Goal: Task Accomplishment & Management: Use online tool/utility

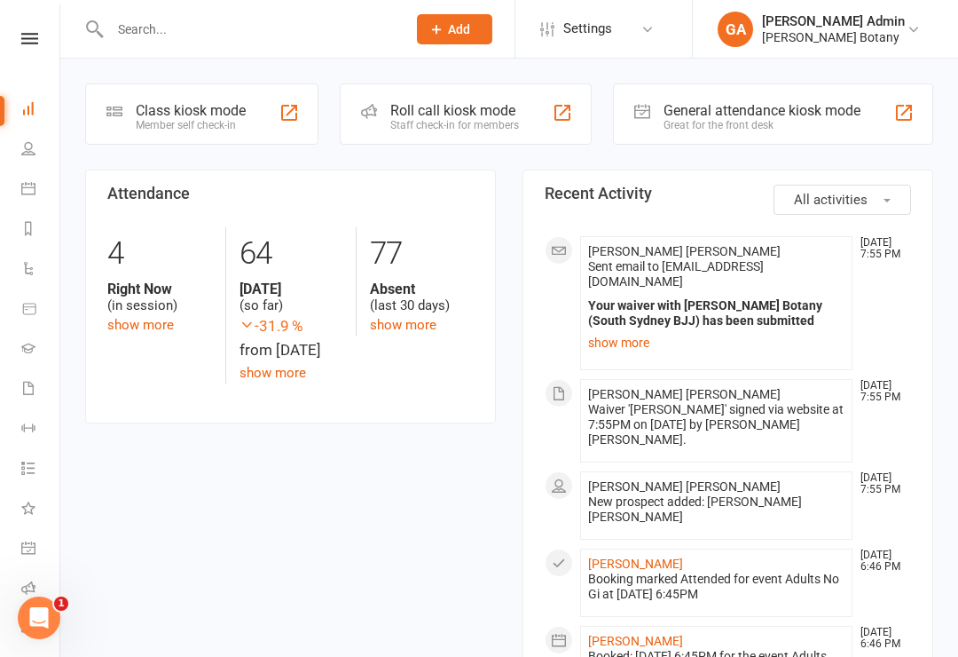
click at [242, 123] on div "Member self check-in" at bounding box center [191, 125] width 110 height 12
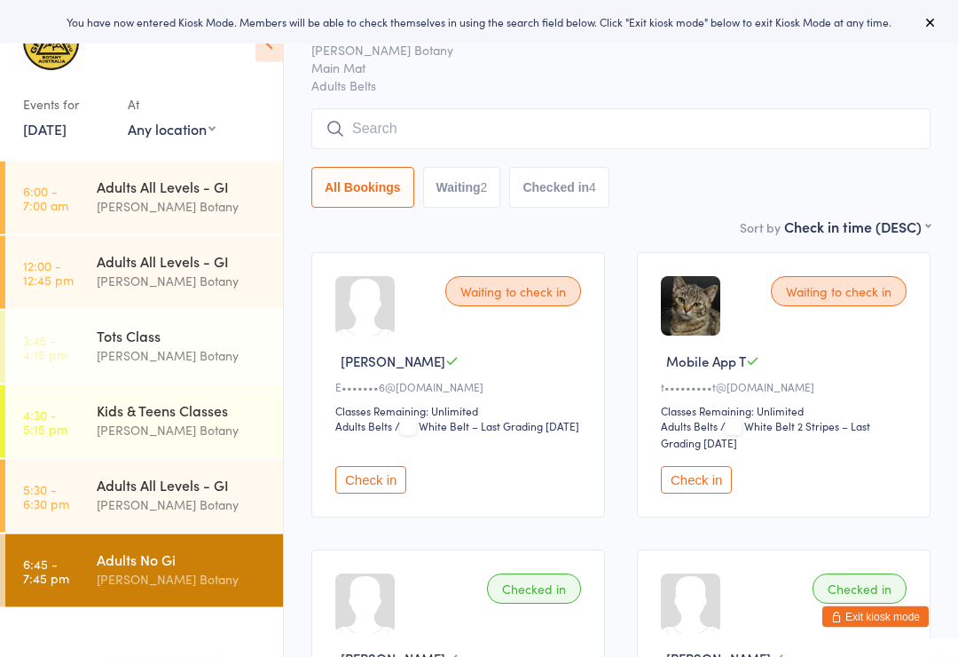
scroll to position [54, 0]
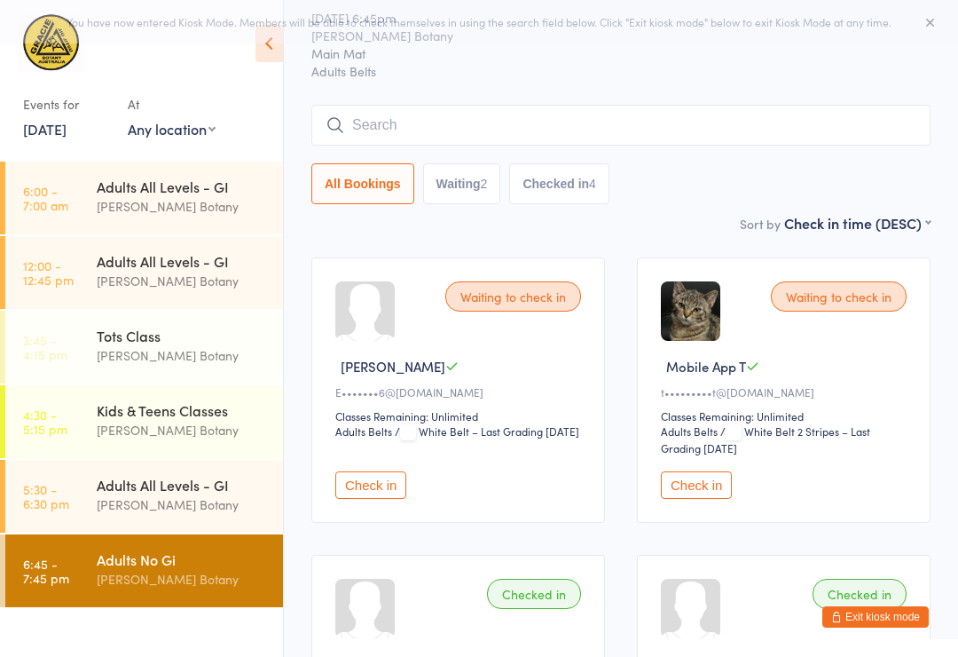
click at [744, 136] on input "search" at bounding box center [620, 125] width 619 height 41
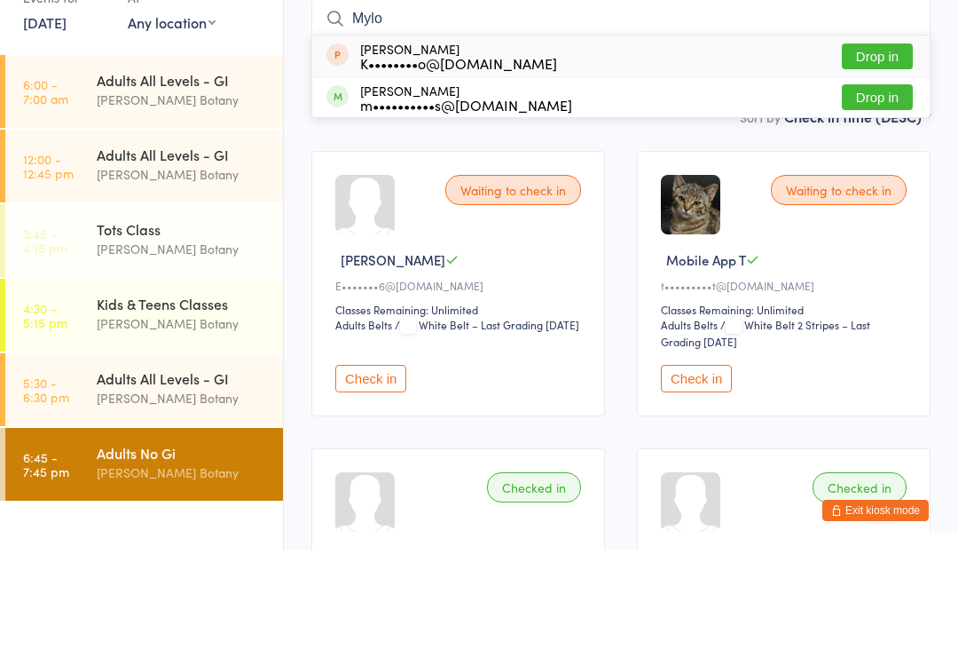
type input "Mylo"
click at [887, 191] on button "Drop in" at bounding box center [877, 204] width 71 height 26
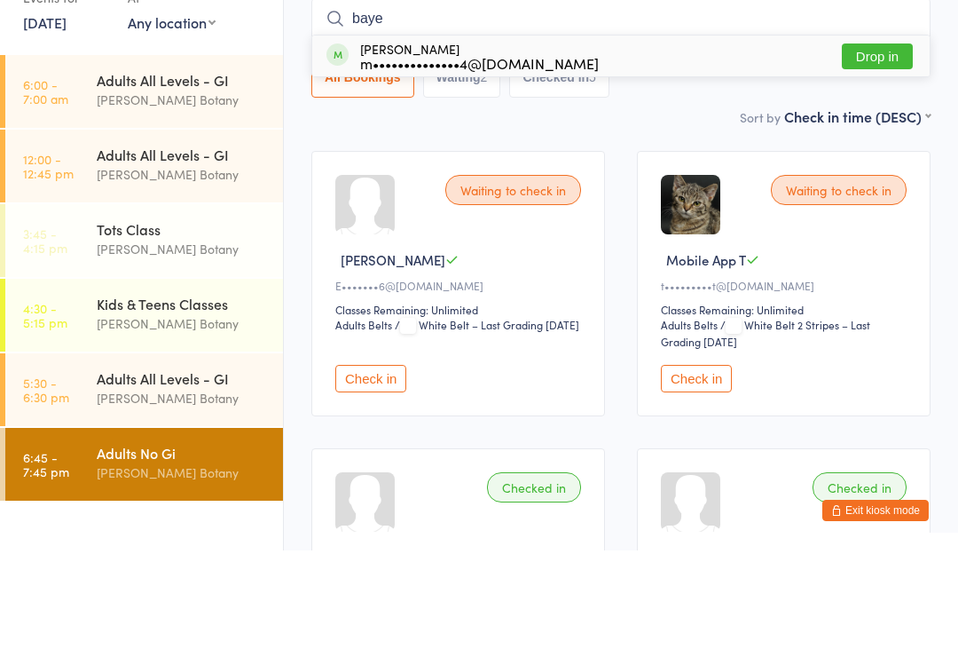
type input "baye"
click at [878, 150] on button "Drop in" at bounding box center [877, 163] width 71 height 26
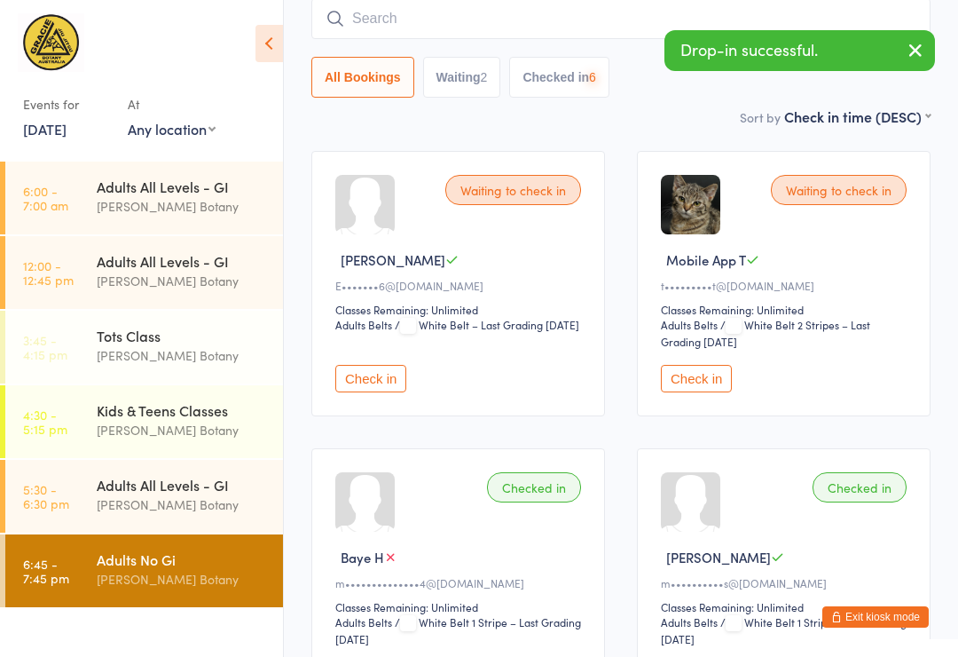
click at [611, 21] on input "search" at bounding box center [620, 18] width 619 height 41
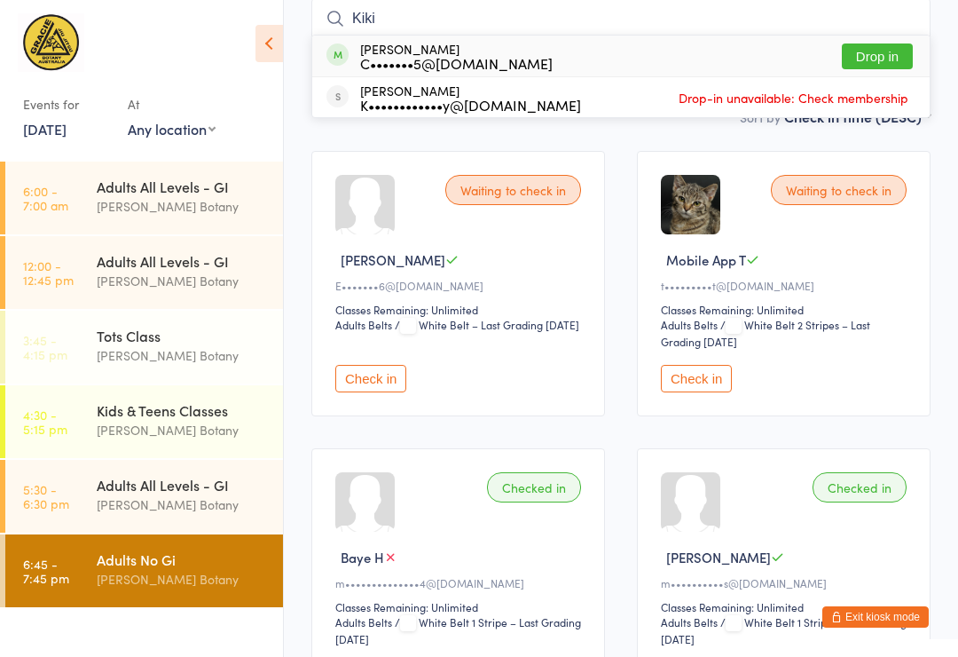
type input "Kiki"
click at [927, 41] on div "[PERSON_NAME] C•••••••5@[DOMAIN_NAME] Drop in" at bounding box center [621, 55] width 618 height 41
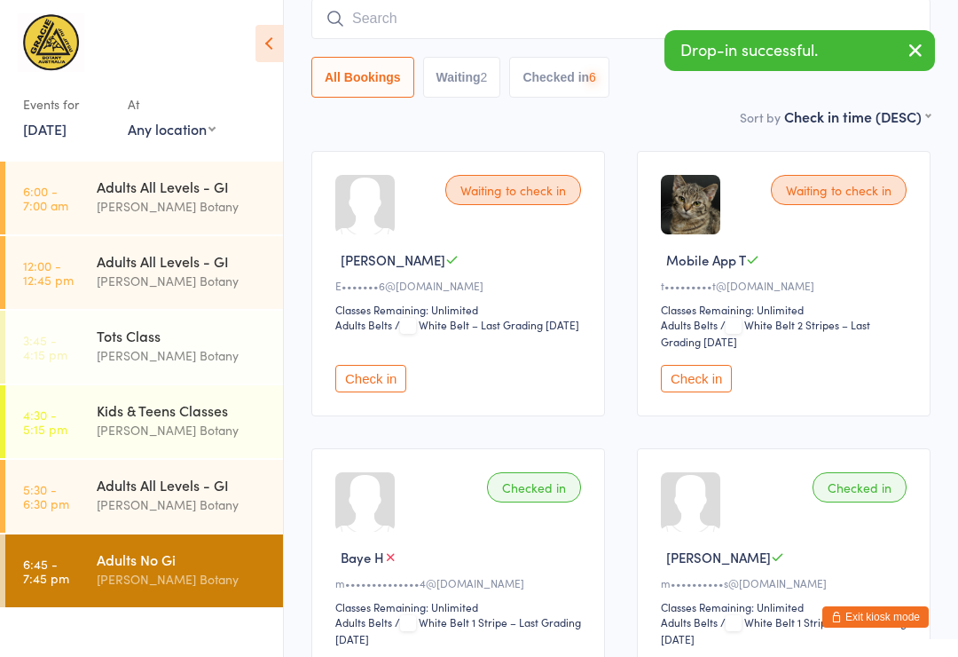
click at [903, 60] on button "button" at bounding box center [915, 51] width 39 height 41
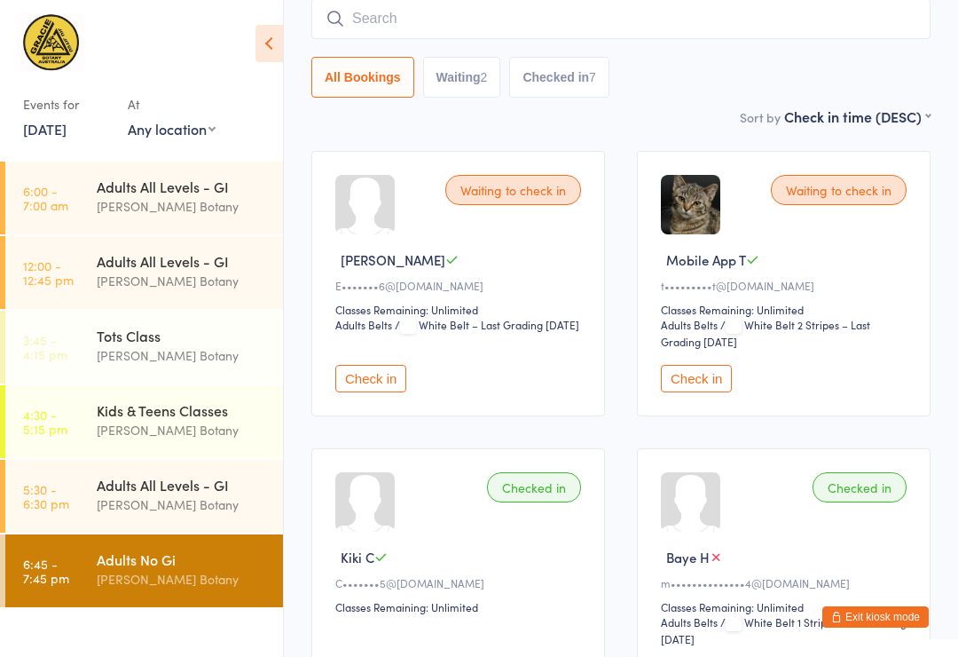
click at [586, 26] on input "search" at bounding box center [620, 18] width 619 height 41
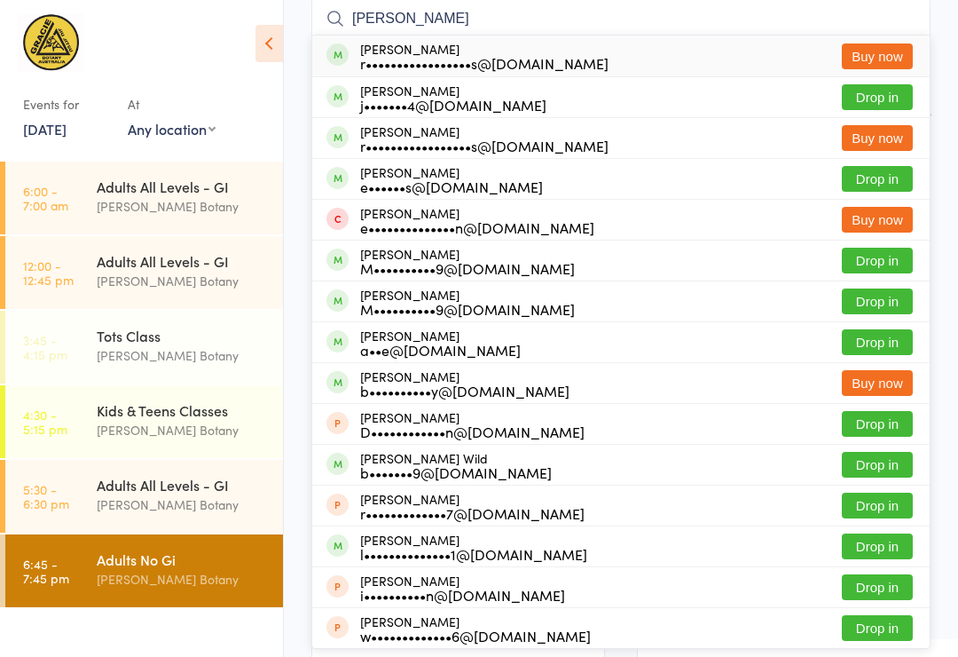
type input "[PERSON_NAME]"
click at [880, 97] on button "Drop in" at bounding box center [877, 97] width 71 height 26
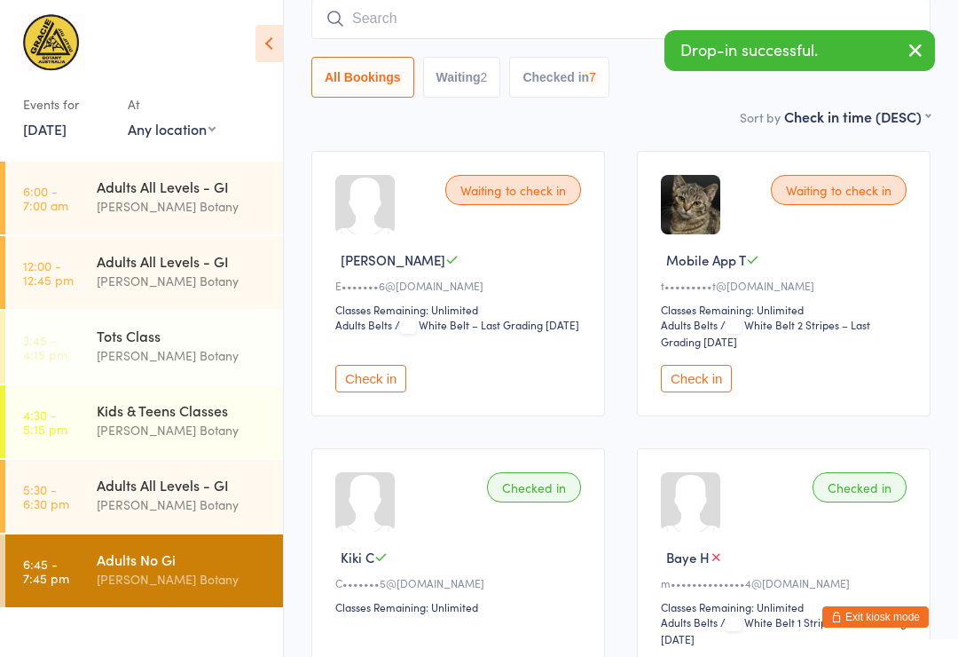
click at [602, 16] on input "search" at bounding box center [620, 18] width 619 height 41
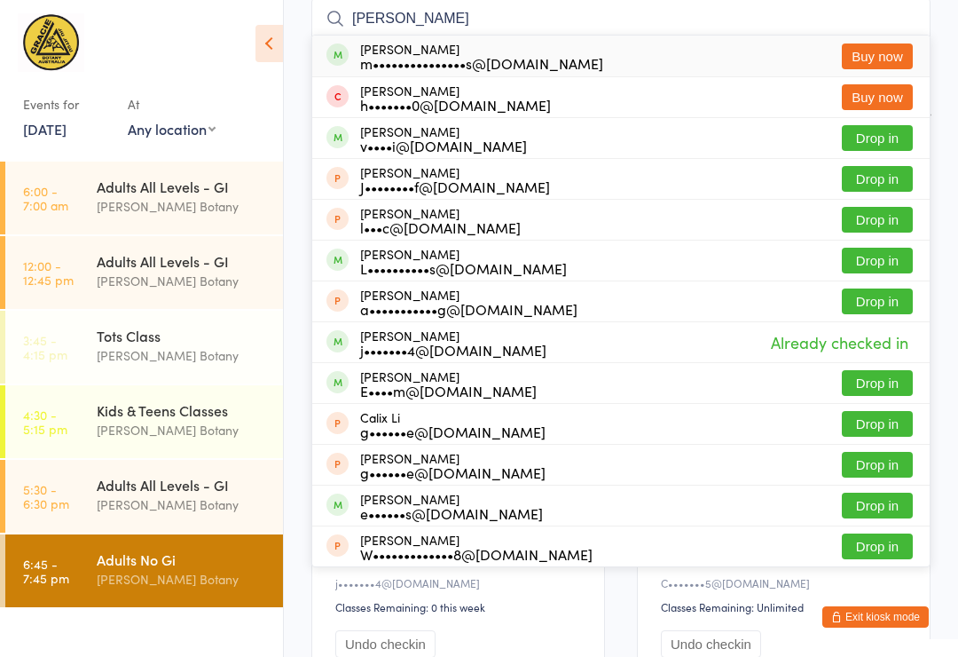
type input "[PERSON_NAME]"
click at [878, 138] on button "Drop in" at bounding box center [877, 138] width 71 height 26
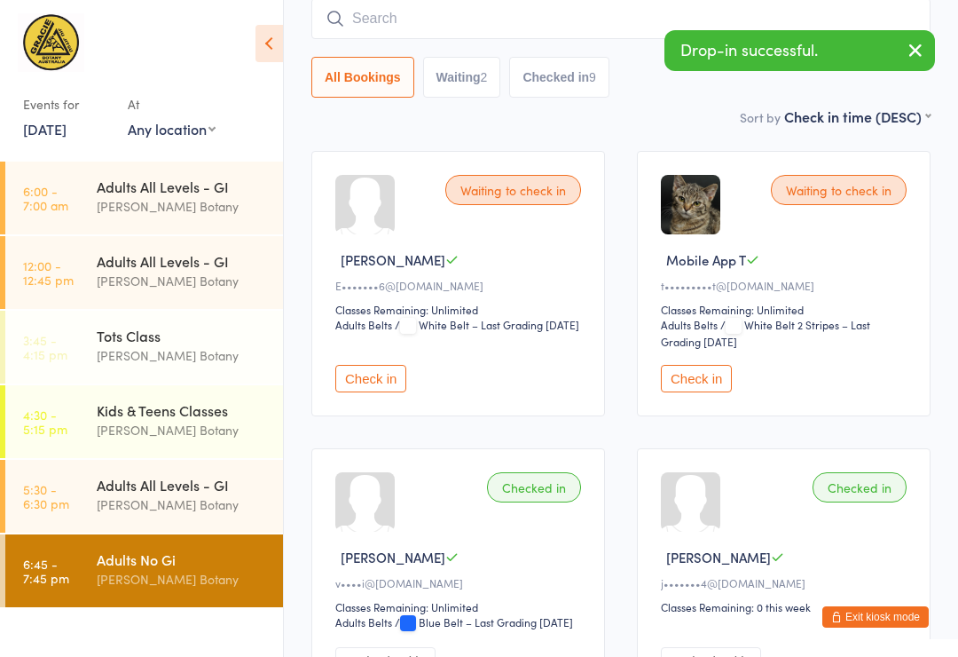
click at [578, 16] on input "search" at bounding box center [620, 18] width 619 height 41
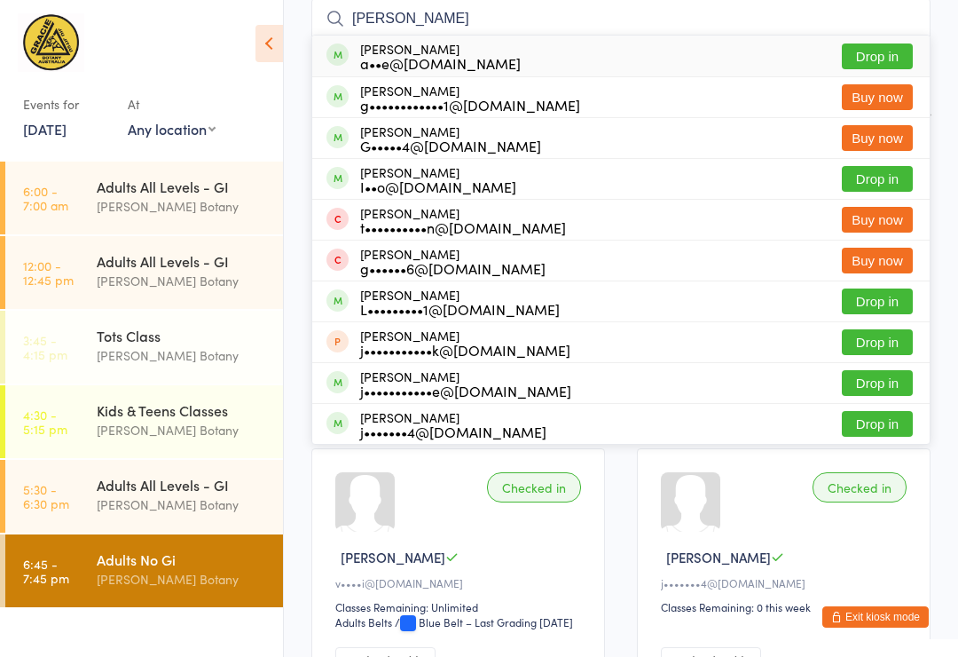
type input "[PERSON_NAME]"
click at [886, 59] on button "Drop in" at bounding box center [877, 56] width 71 height 26
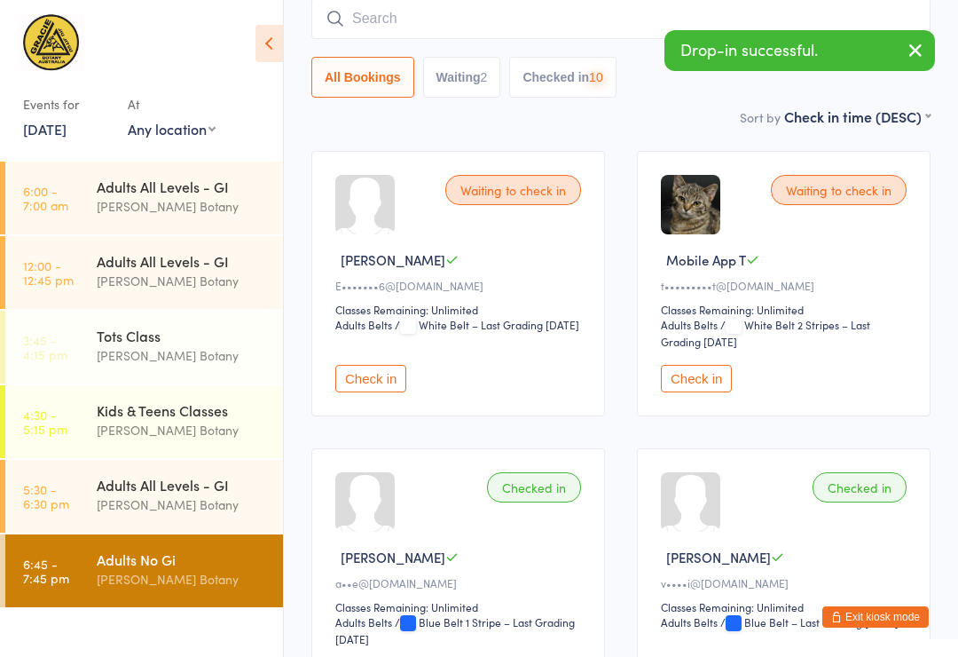
click at [567, 22] on input "search" at bounding box center [620, 18] width 619 height 41
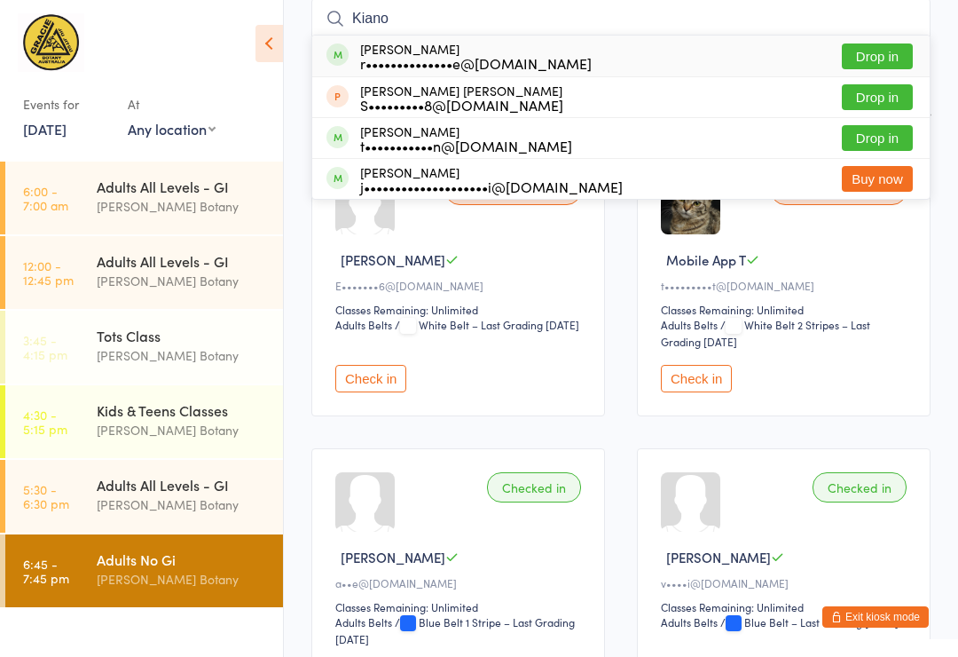
type input "Kiano"
click at [878, 60] on button "Drop in" at bounding box center [877, 56] width 71 height 26
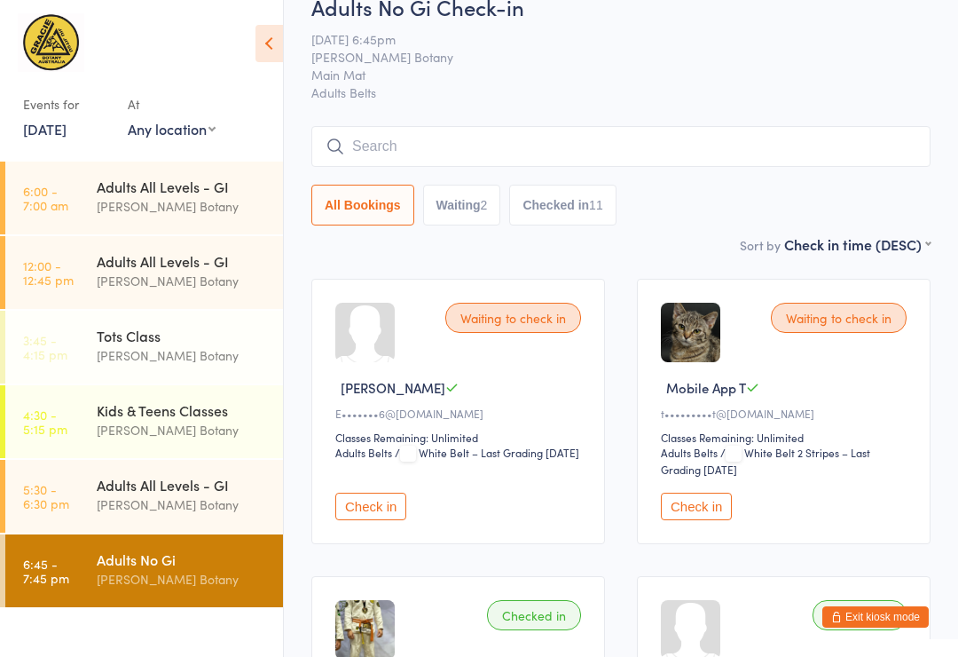
scroll to position [0, 0]
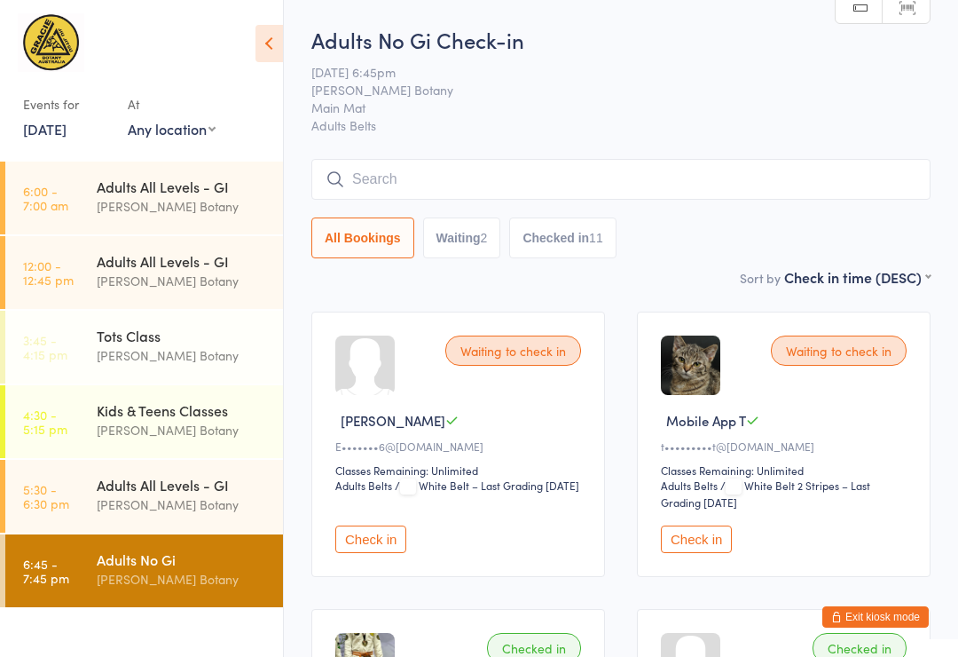
click at [658, 177] on input "search" at bounding box center [620, 179] width 619 height 41
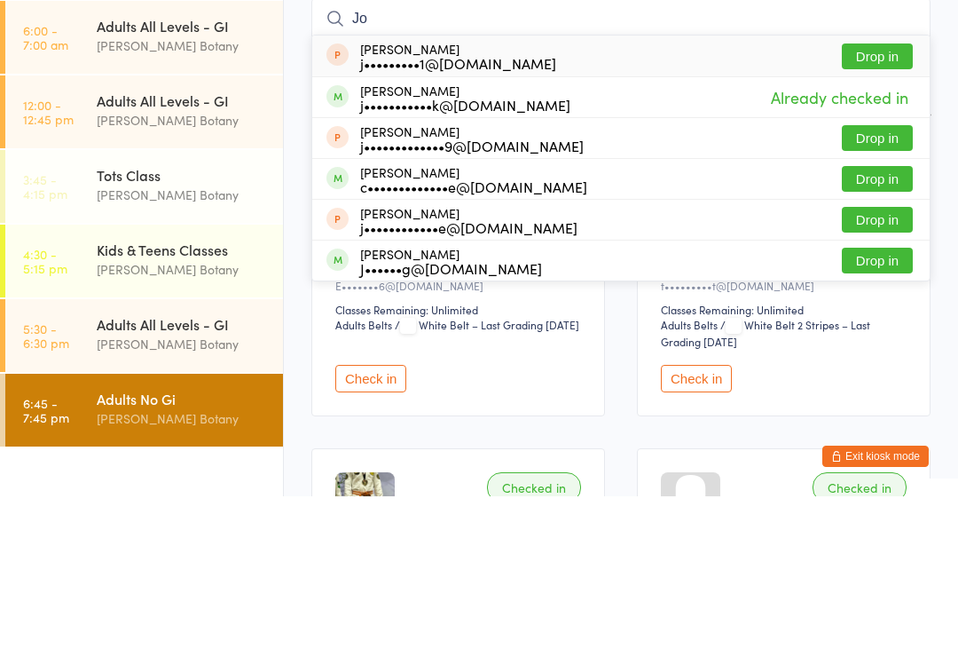
type input "J"
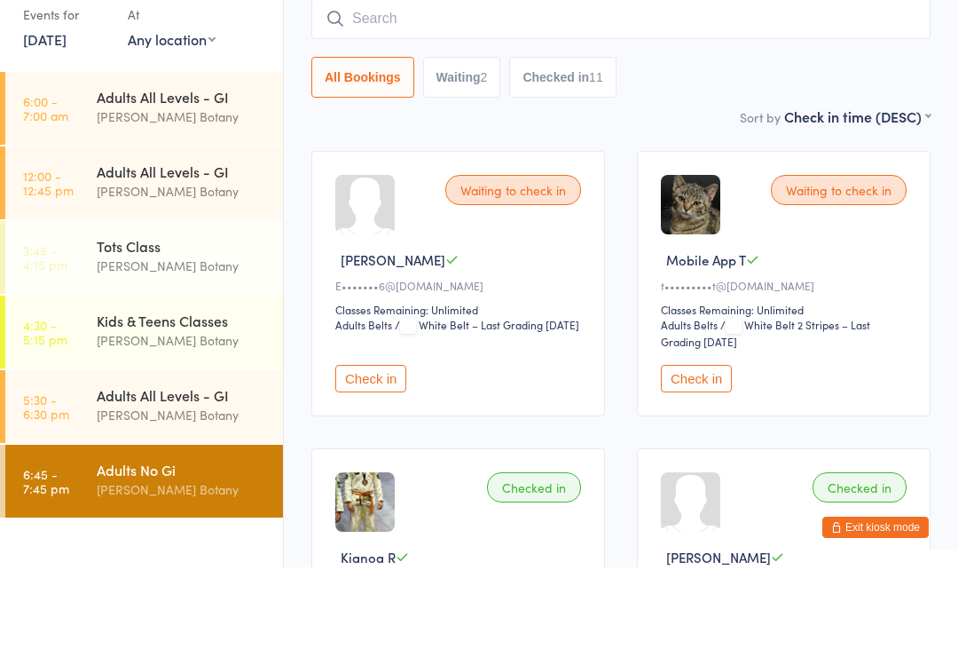
scroll to position [70, 0]
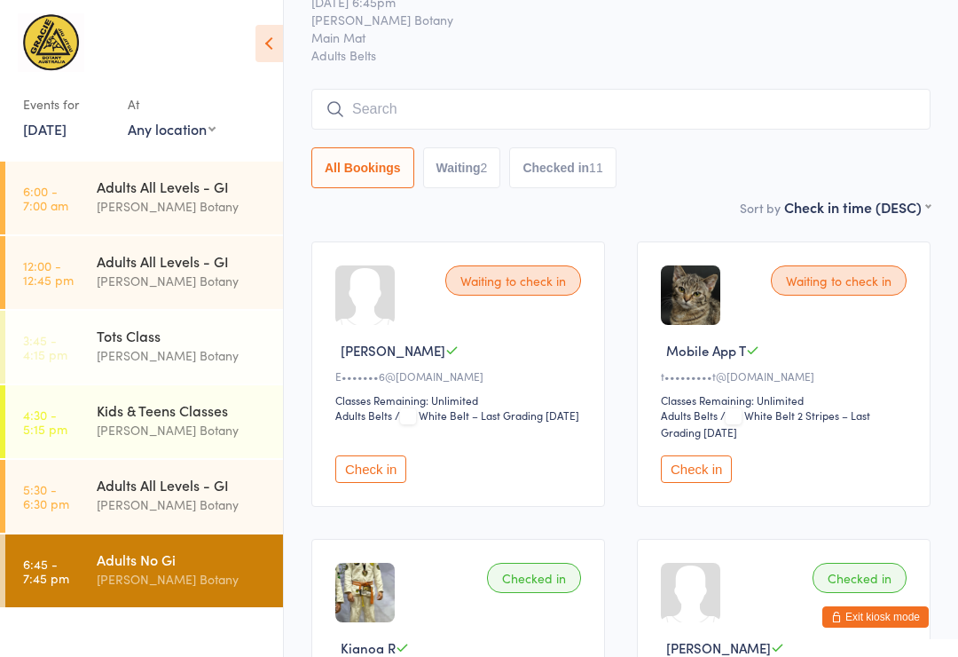
click at [830, 93] on input "search" at bounding box center [620, 109] width 619 height 41
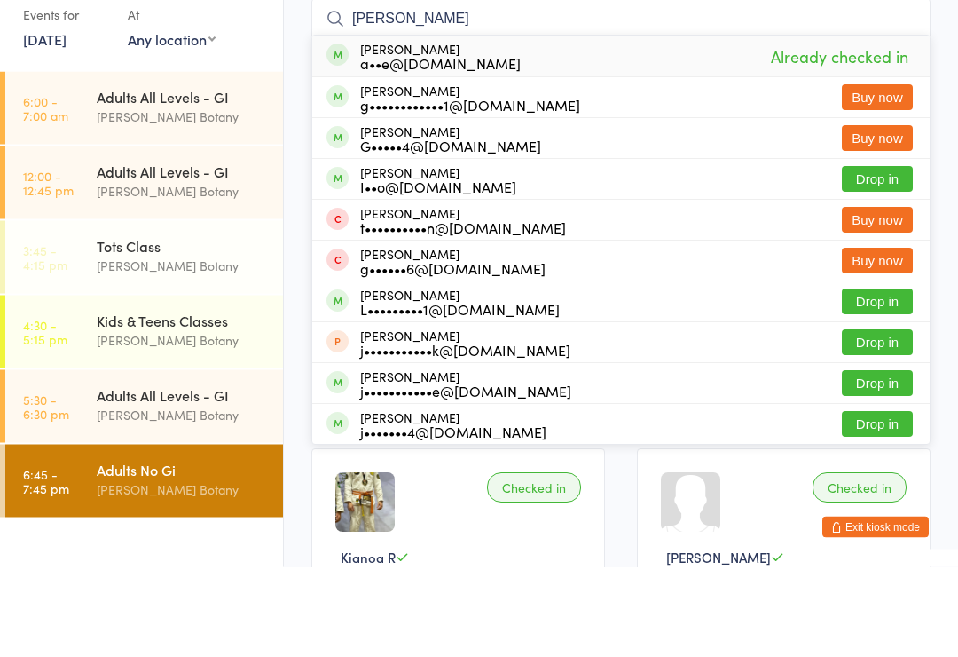
type input "J"
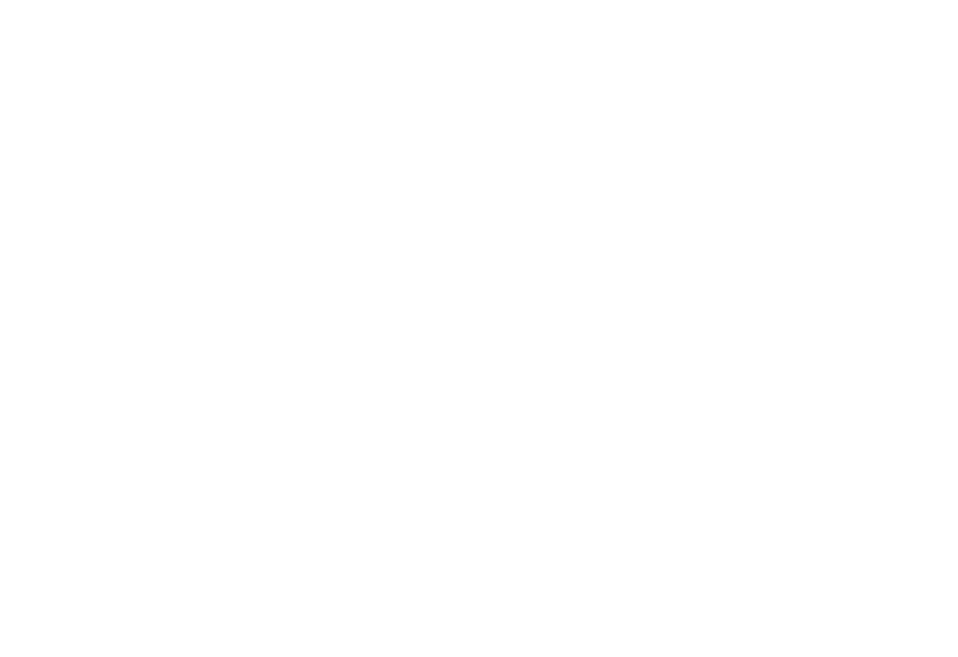
scroll to position [55, 0]
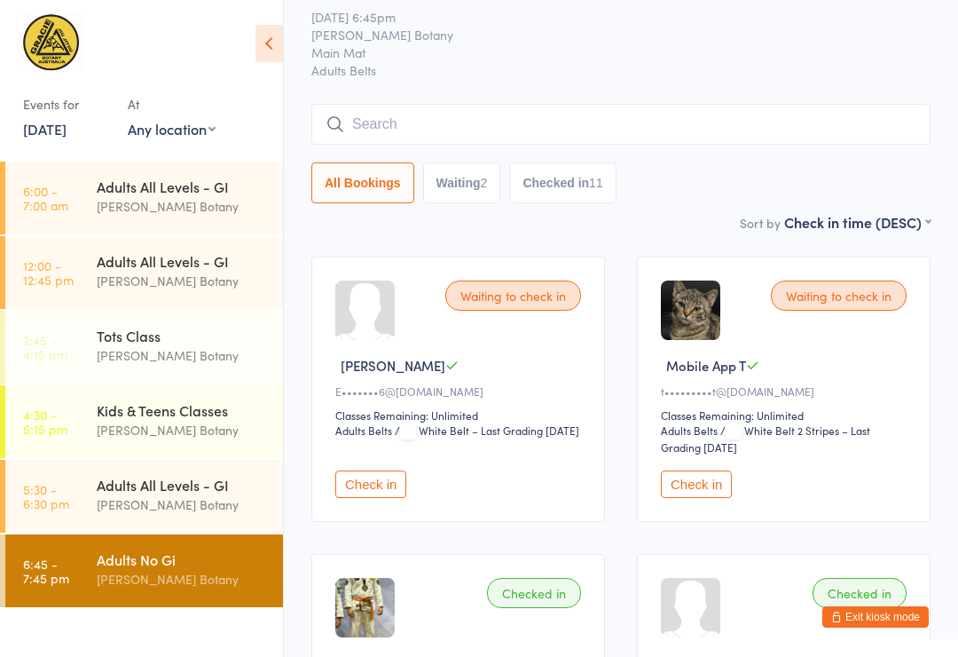
click at [828, 125] on input "search" at bounding box center [620, 124] width 619 height 41
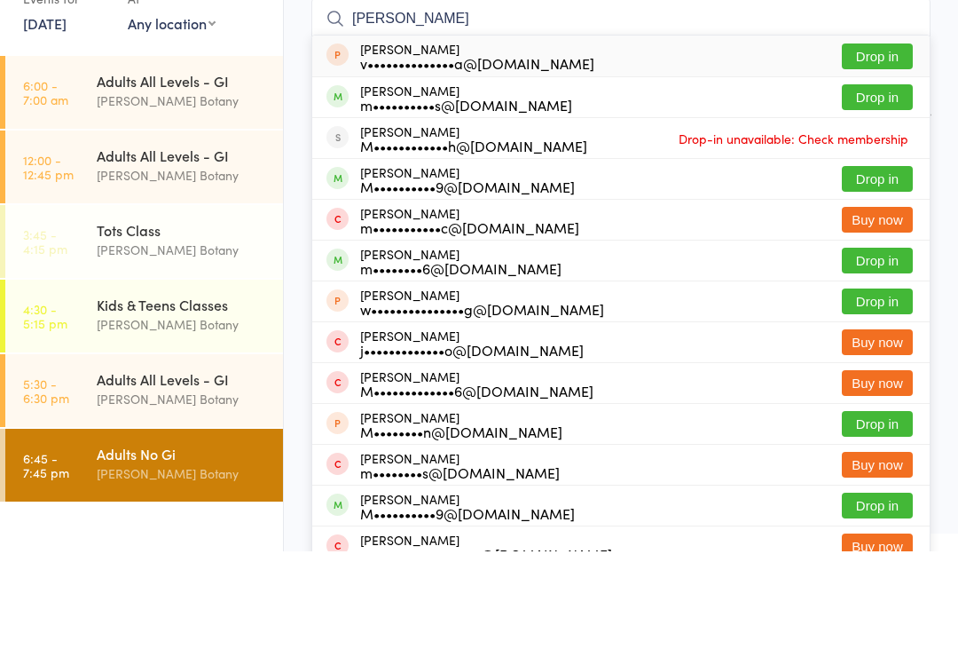
type input "[PERSON_NAME]"
click at [896, 190] on button "Drop in" at bounding box center [877, 203] width 71 height 26
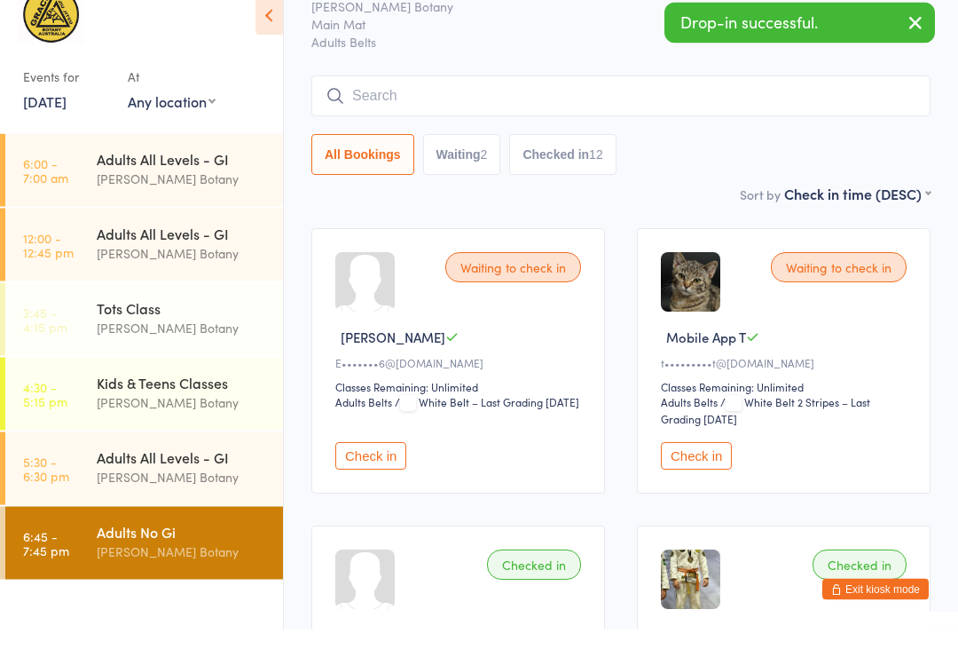
click at [793, 107] on input "search" at bounding box center [620, 124] width 619 height 41
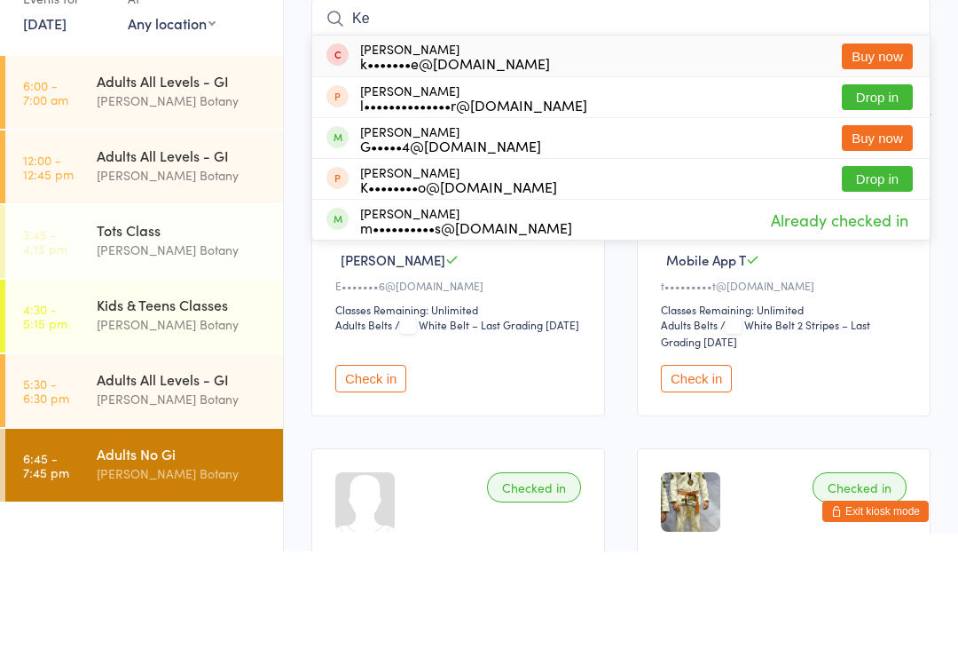
type input "K"
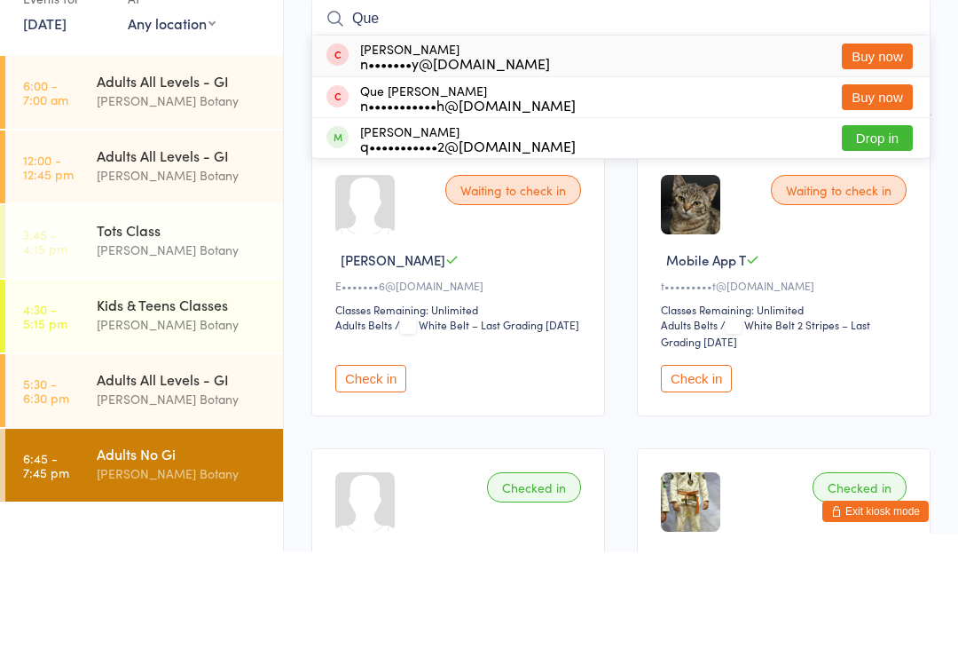
type input "Que"
click at [886, 231] on button "Drop in" at bounding box center [877, 244] width 71 height 26
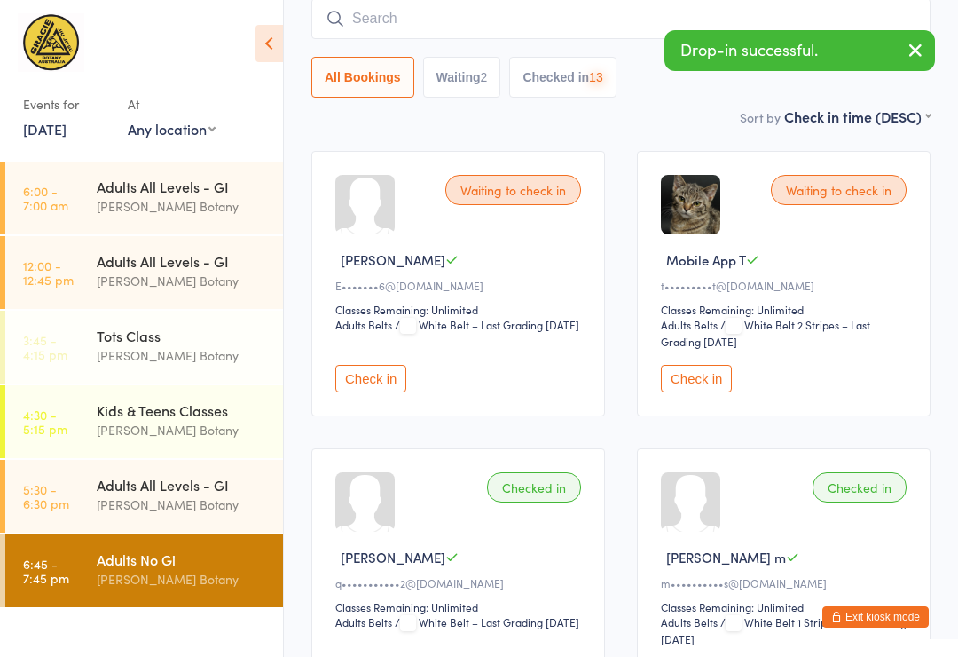
click at [597, 35] on input "search" at bounding box center [620, 18] width 619 height 41
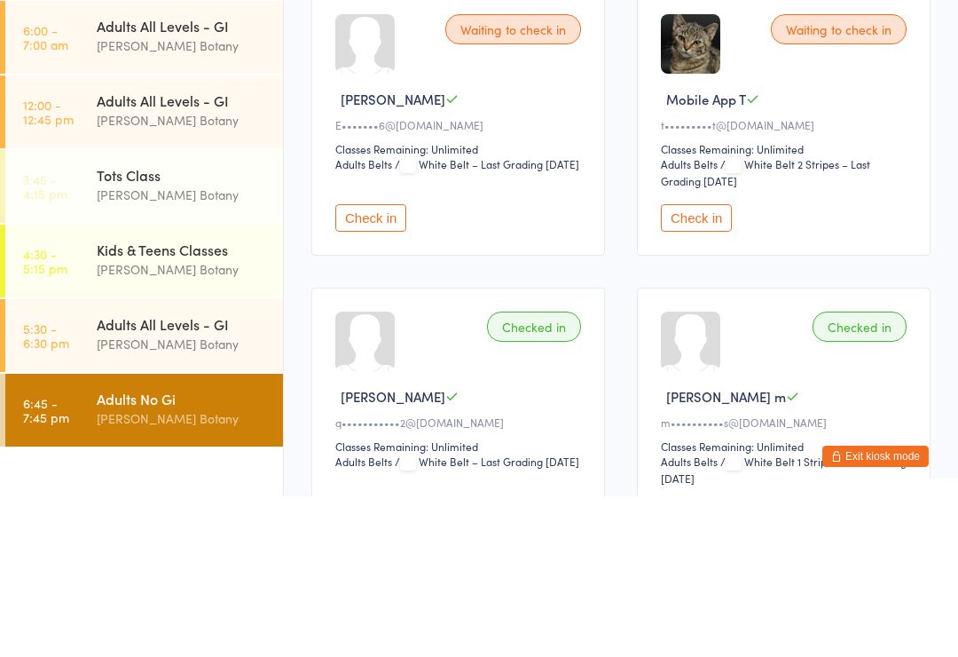
scroll to position [20, 0]
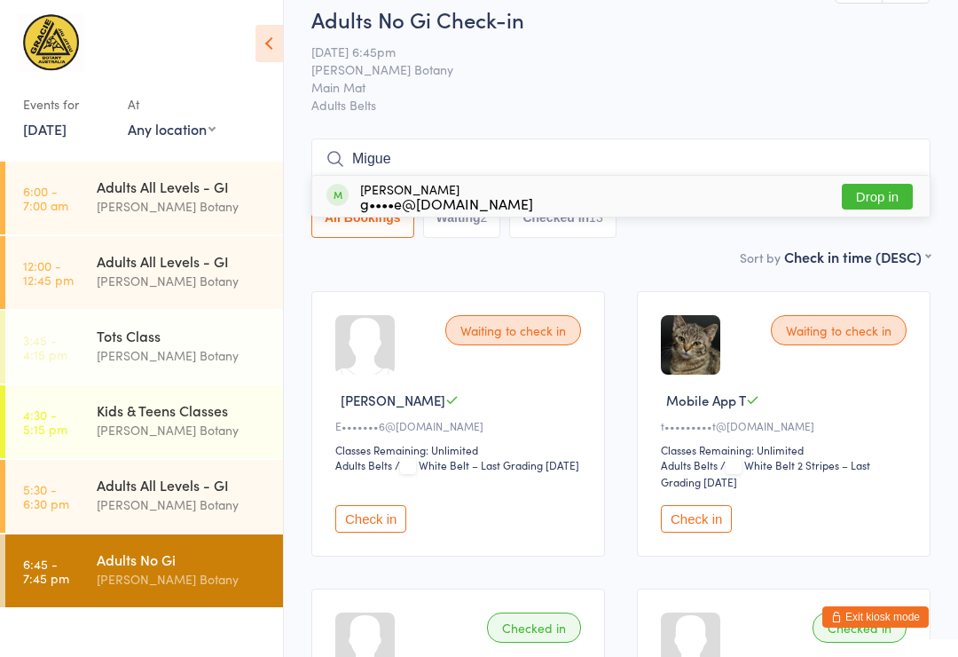
type input "Migue"
click at [870, 199] on button "Drop in" at bounding box center [877, 197] width 71 height 26
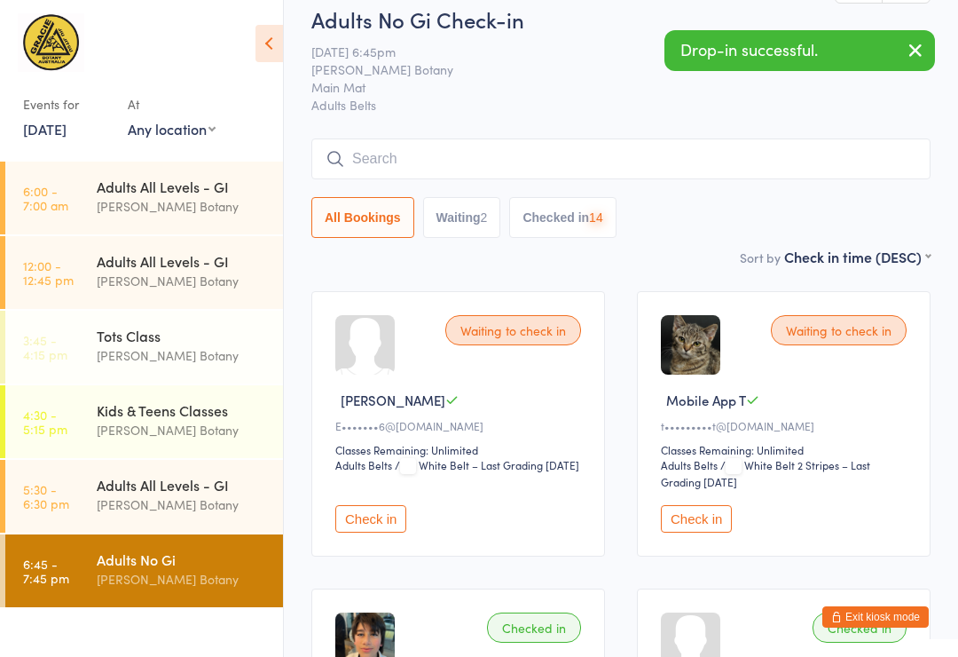
click at [639, 159] on input "search" at bounding box center [620, 158] width 619 height 41
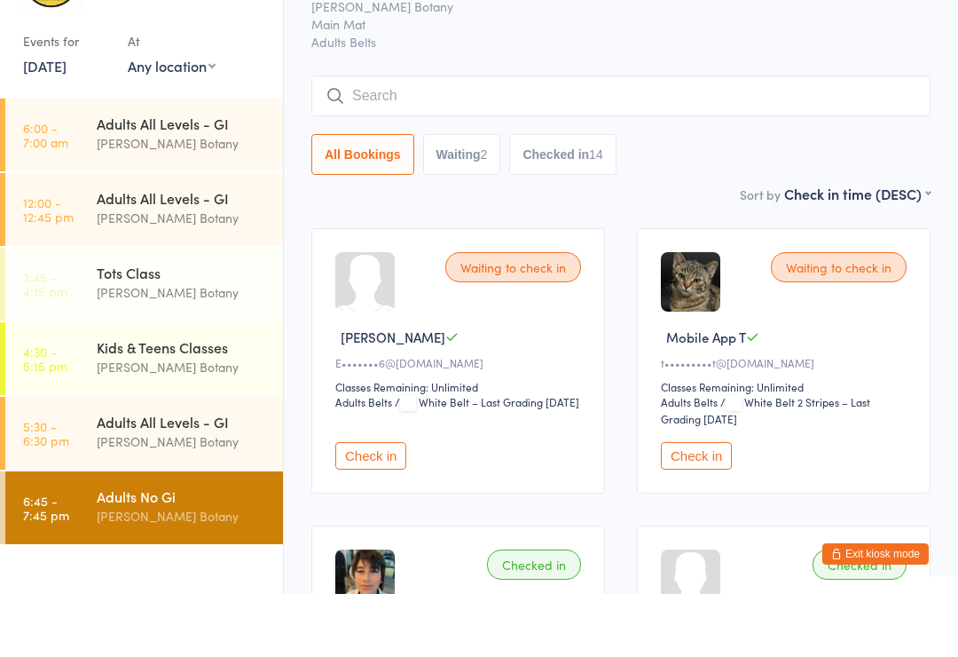
click at [700, 138] on input "search" at bounding box center [620, 158] width 619 height 41
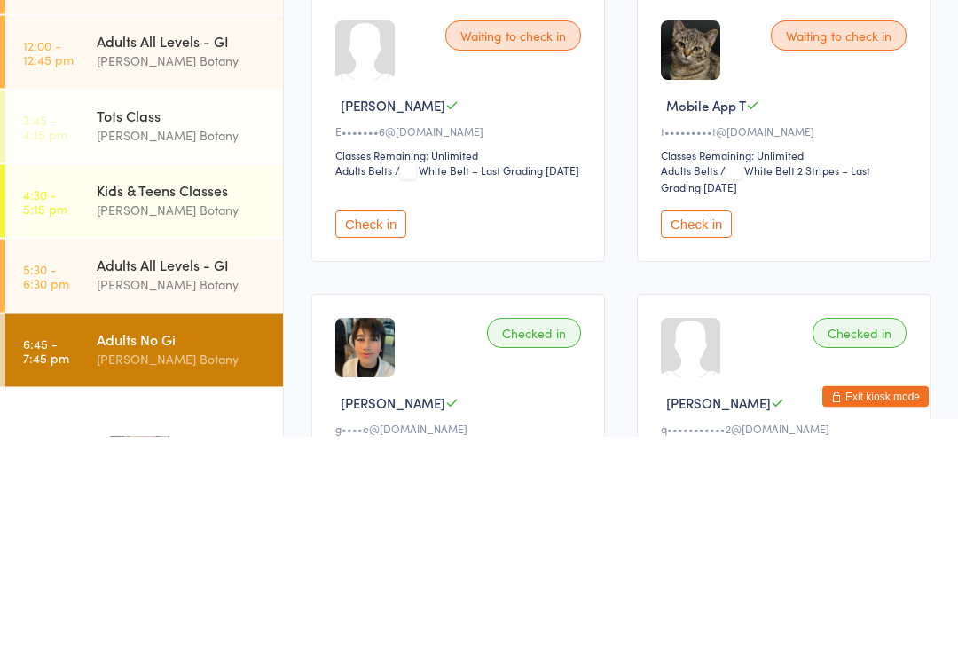
scroll to position [93, 0]
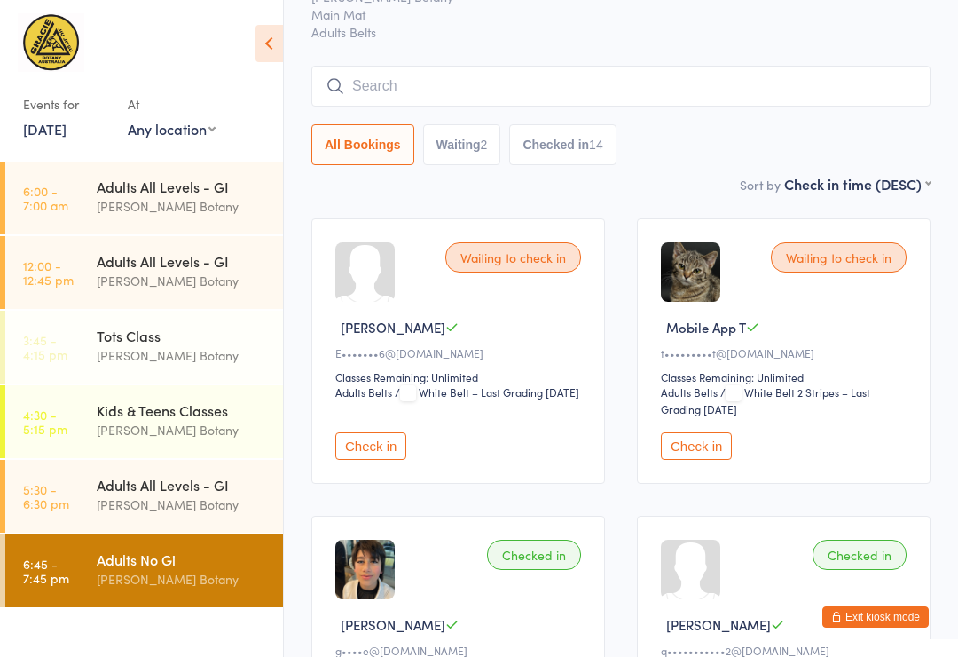
click at [791, 86] on input "search" at bounding box center [620, 86] width 619 height 41
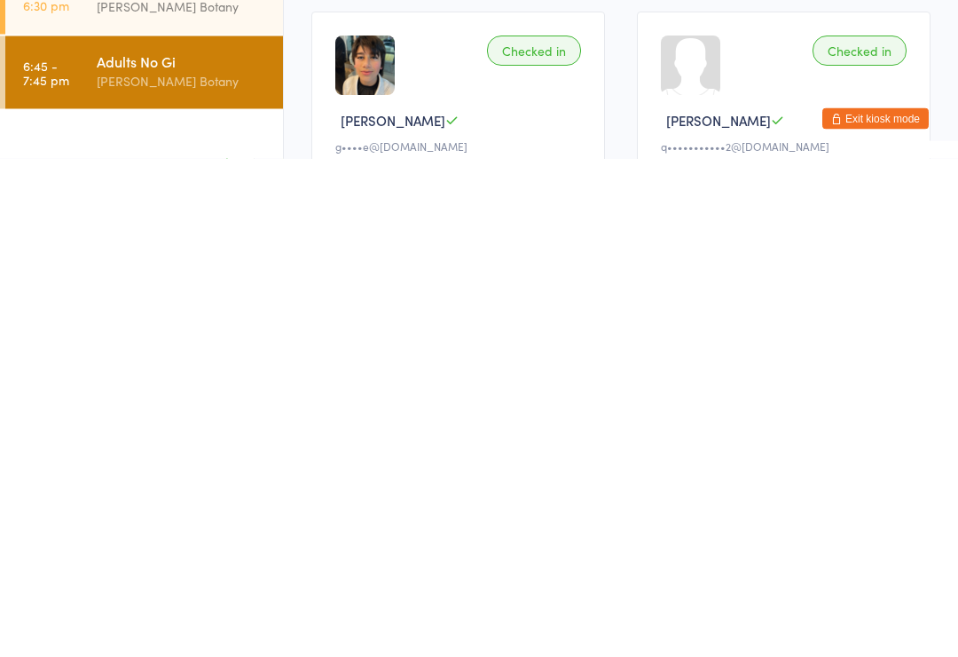
scroll to position [0, 0]
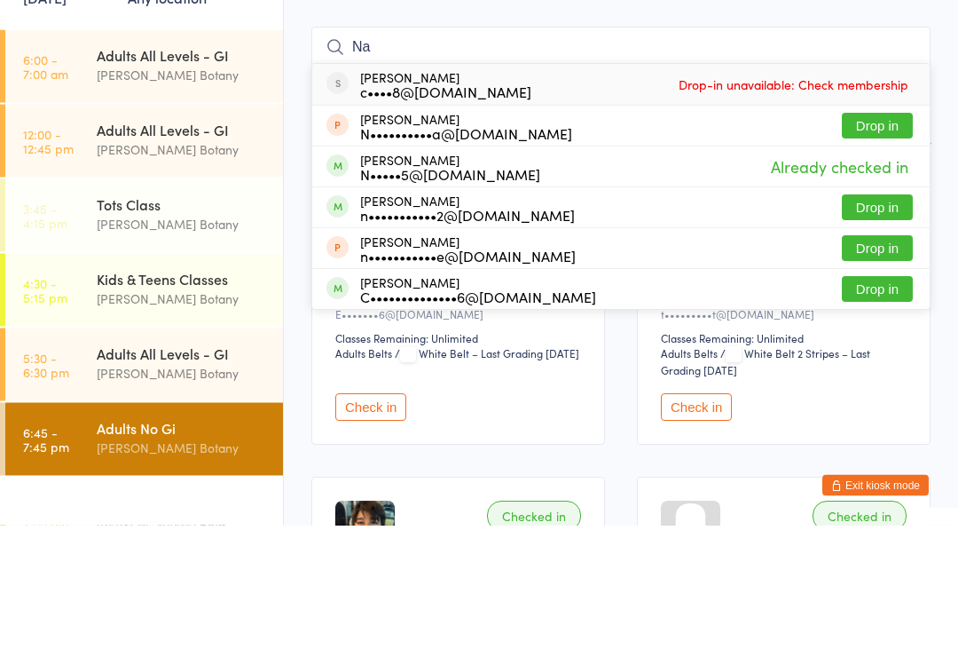
type input "N"
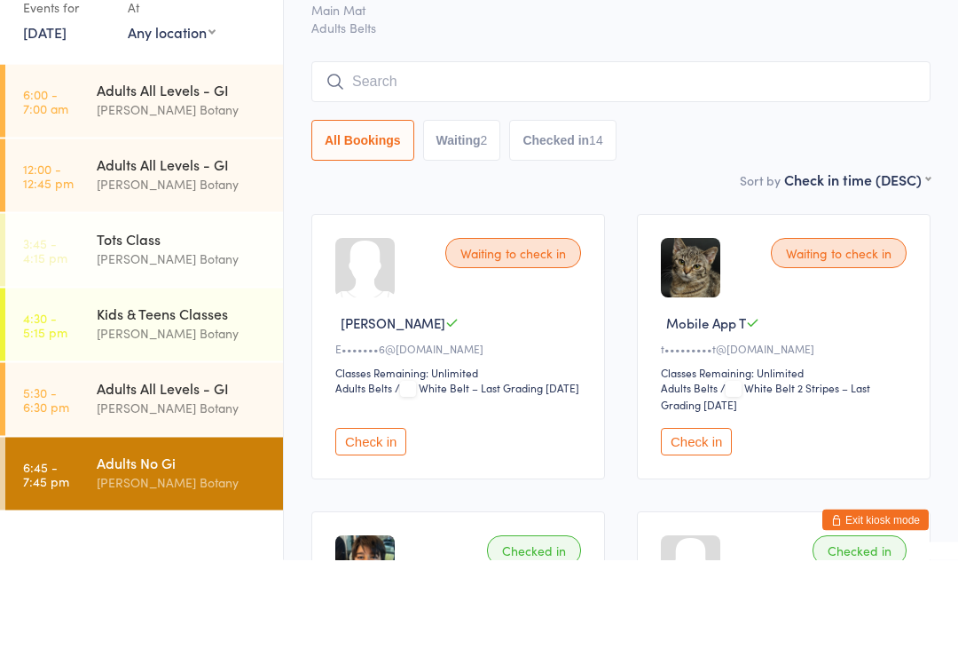
click at [53, 119] on link "[DATE]" at bounding box center [44, 129] width 43 height 20
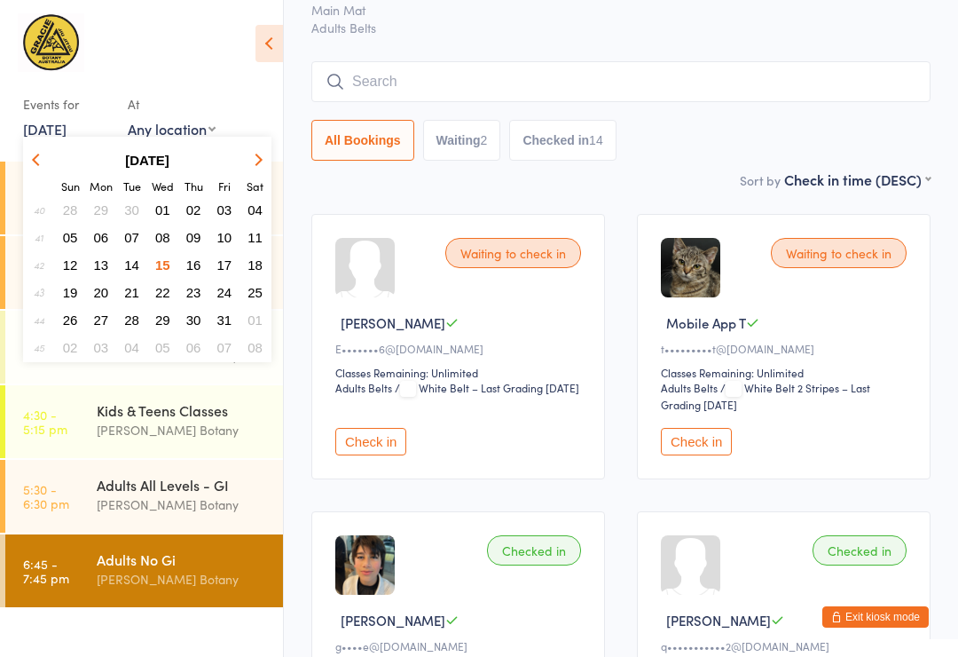
click at [192, 270] on span "16" at bounding box center [193, 264] width 15 height 15
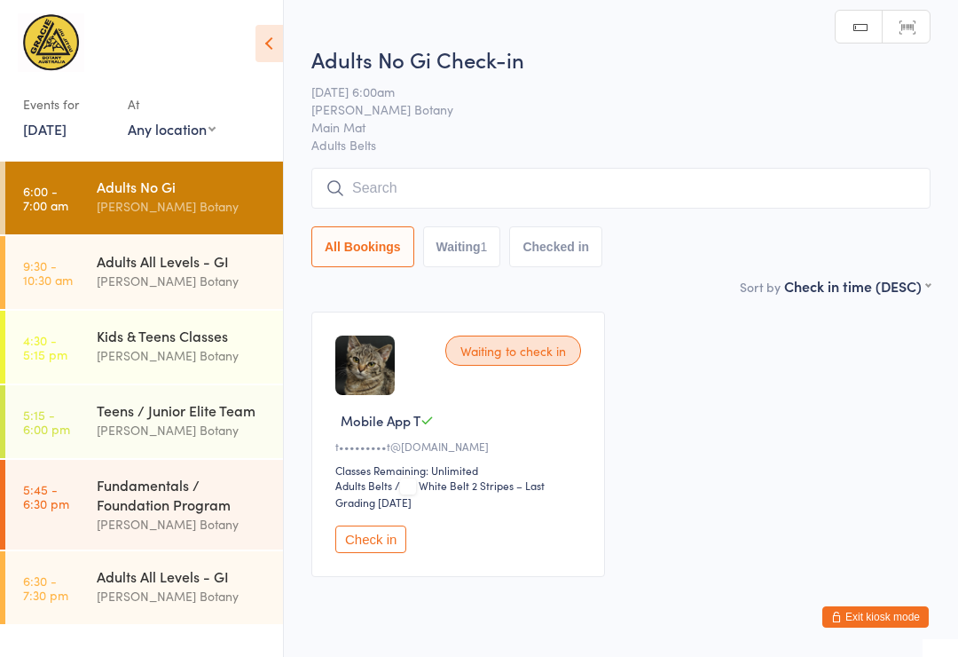
click at [185, 188] on div "Adults No Gi" at bounding box center [182, 187] width 171 height 20
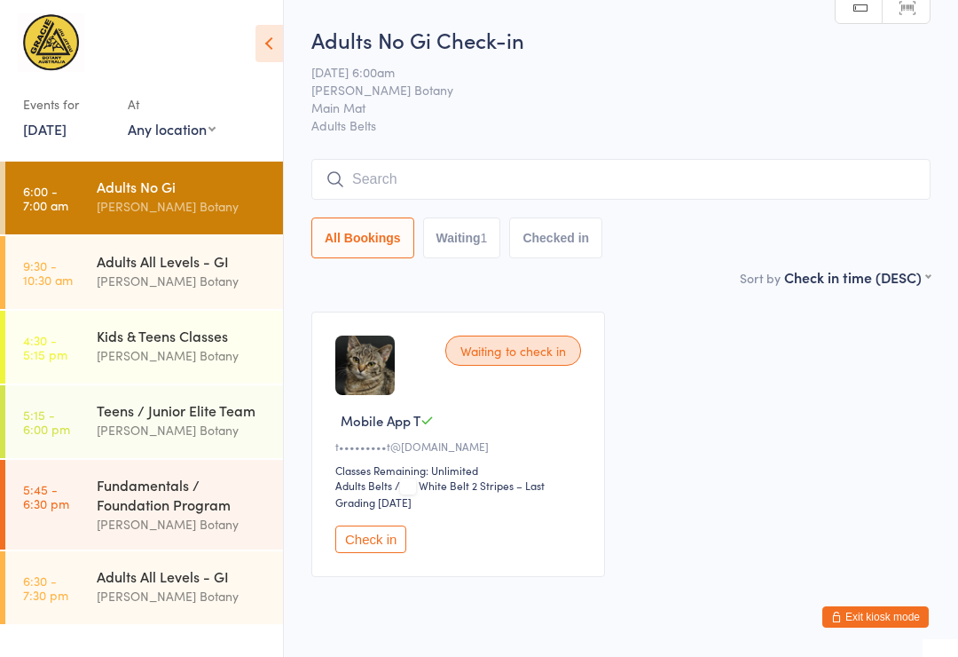
click at [207, 202] on div "[PERSON_NAME] Botany" at bounding box center [182, 206] width 171 height 20
